Goal: Task Accomplishment & Management: Complete application form

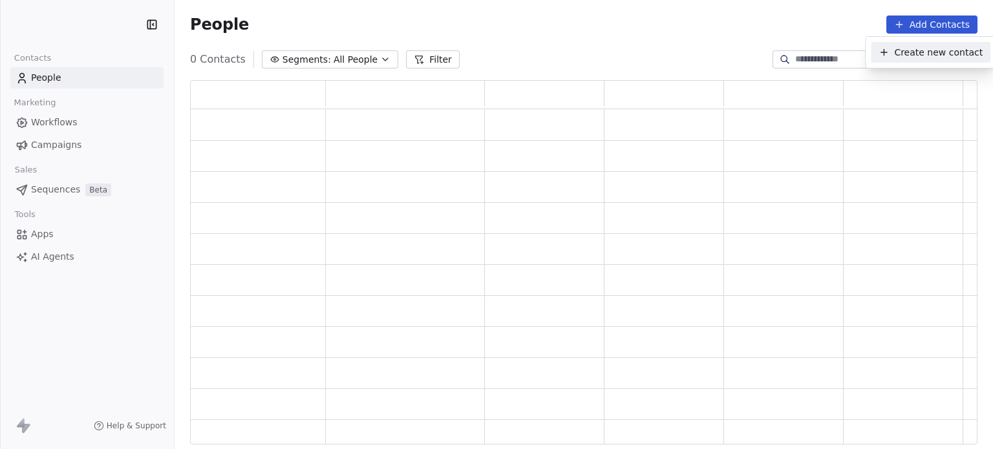
scroll to position [354, 777]
click at [893, 51] on div "Create new contact" at bounding box center [930, 53] width 104 height 14
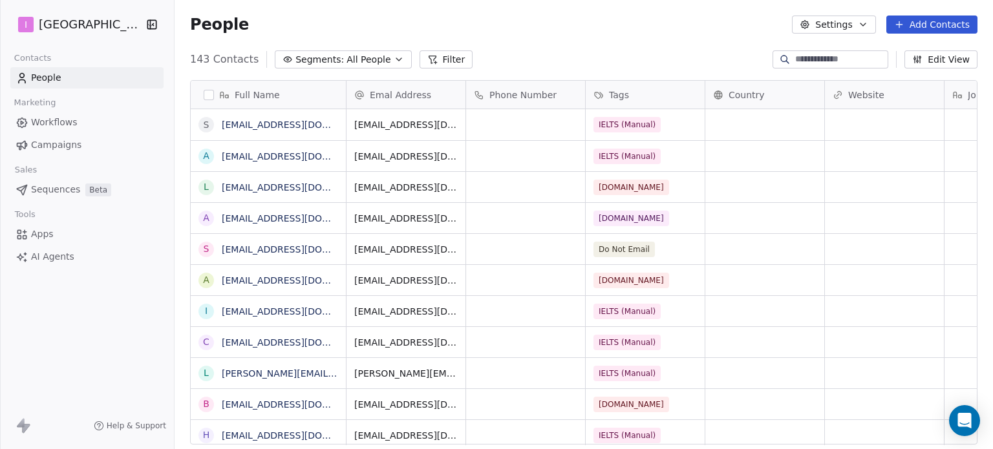
scroll to position [385, 808]
click at [926, 17] on button "Add Contacts" at bounding box center [931, 25] width 91 height 18
click at [909, 49] on span "Create new contact" at bounding box center [938, 53] width 89 height 14
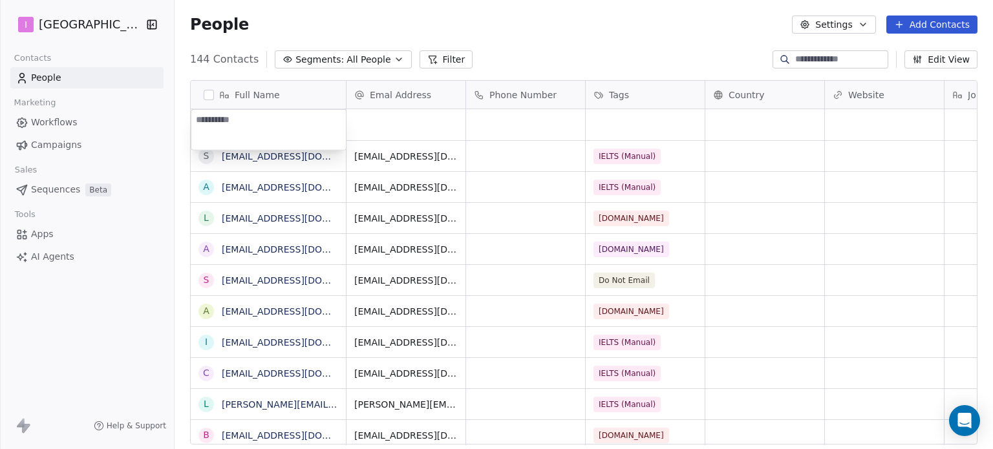
type textarea "**********"
click at [384, 123] on html "I IELTS University Contacts People Marketing Workflows Campaigns Sales Sequence…" at bounding box center [496, 224] width 993 height 449
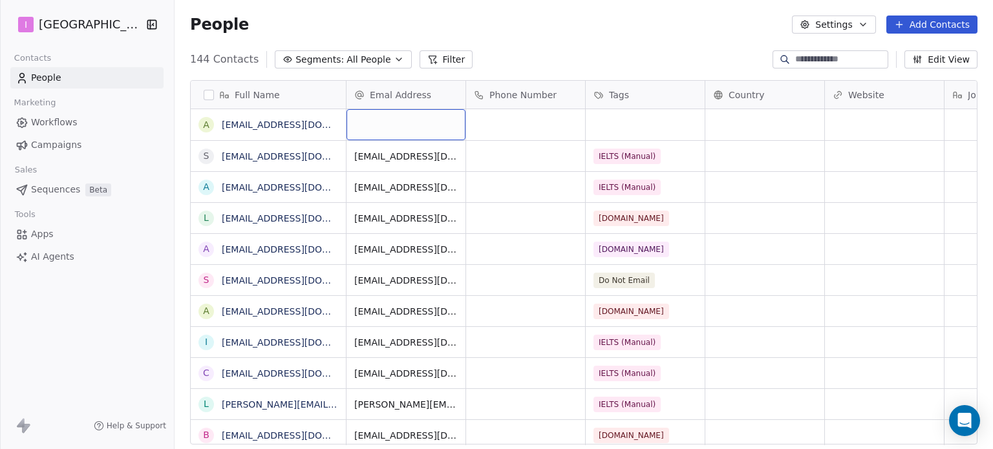
click at [384, 123] on div "grid" at bounding box center [405, 124] width 119 height 31
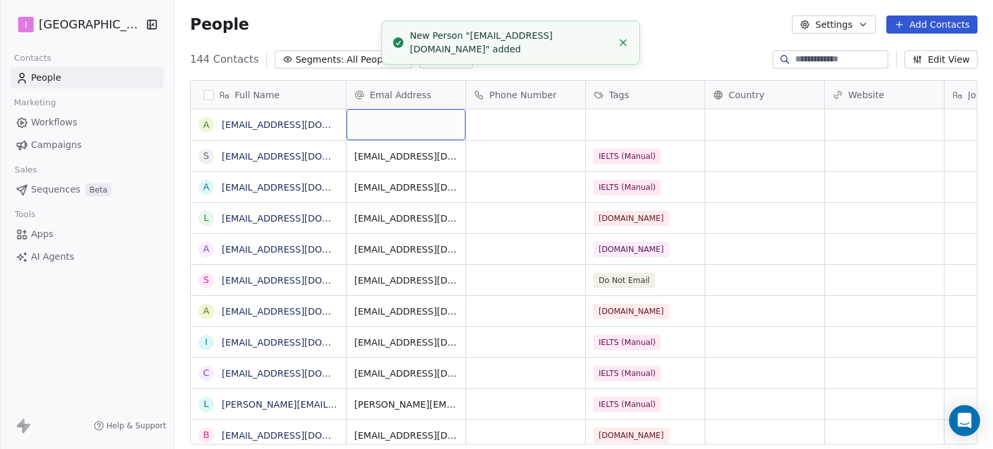
click at [384, 123] on div "grid" at bounding box center [405, 124] width 119 height 31
click at [384, 123] on input "email" at bounding box center [407, 125] width 114 height 26
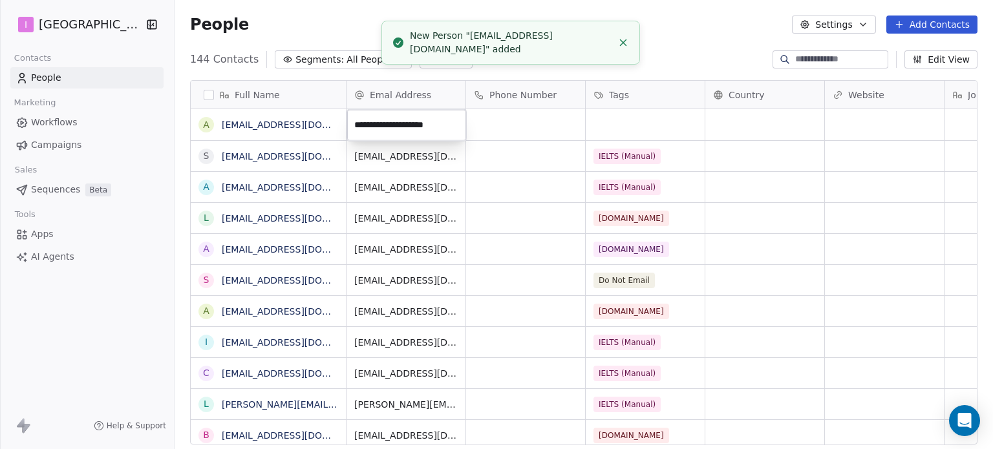
type input "**********"
click at [653, 120] on html "I IELTS University Contacts People Marketing Workflows Campaigns Sales Sequence…" at bounding box center [496, 224] width 993 height 449
click at [654, 123] on html "I IELTS University Contacts People Marketing Workflows Campaigns Sales Sequence…" at bounding box center [496, 224] width 993 height 449
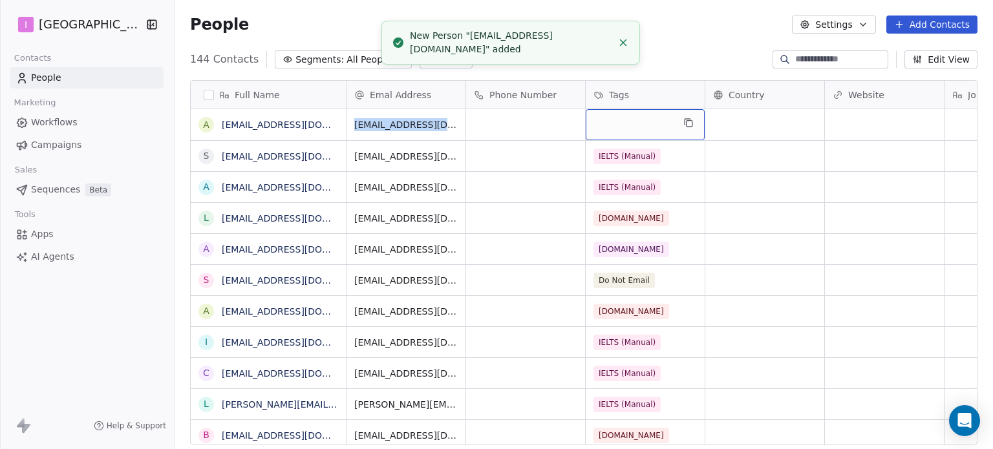
click at [654, 123] on div "grid" at bounding box center [645, 124] width 119 height 31
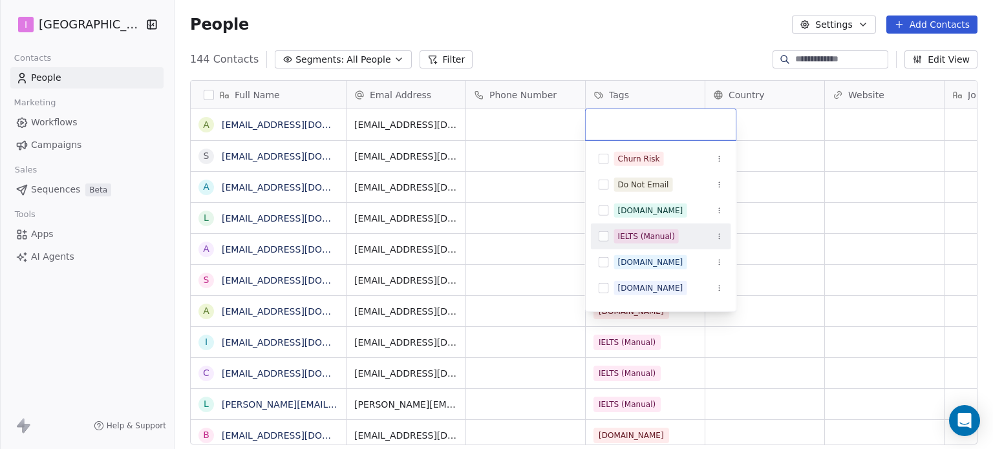
click at [652, 227] on div "IELTS (Manual)" at bounding box center [661, 236] width 140 height 21
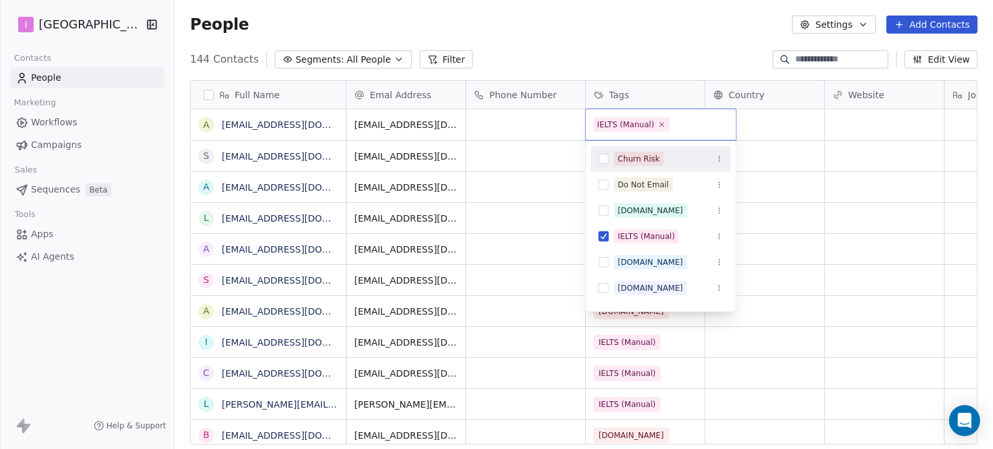
drag, startPoint x: 600, startPoint y: 51, endPoint x: 595, endPoint y: 39, distance: 13.0
click at [600, 50] on html "I IELTS University Contacts People Marketing Workflows Campaigns Sales Sequence…" at bounding box center [496, 224] width 993 height 449
